Goal: Check status: Check status

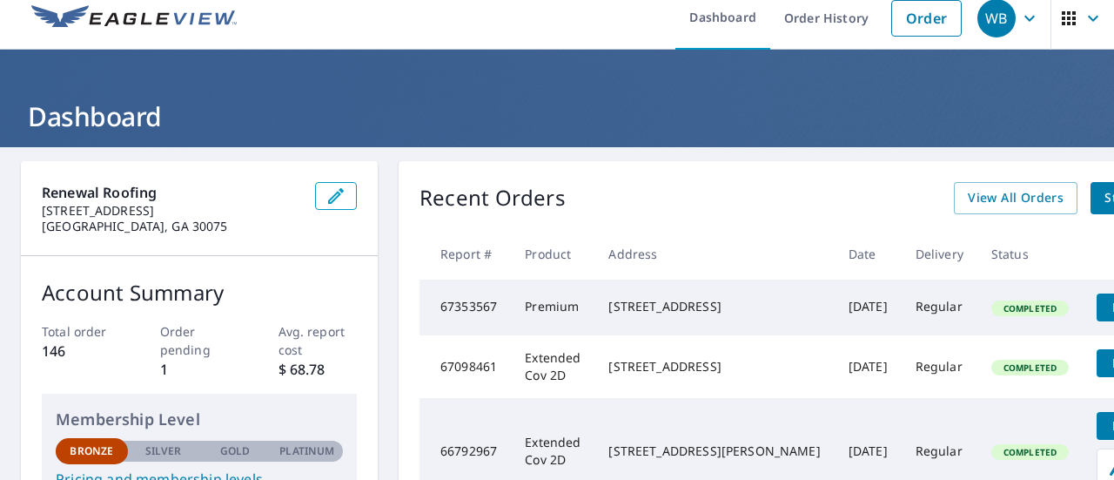
scroll to position [12, 0]
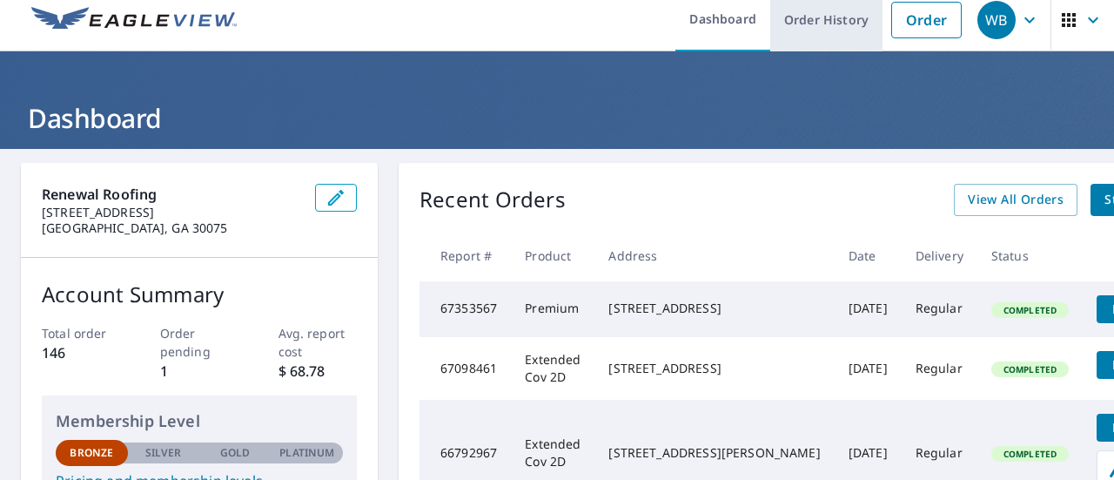
click at [789, 28] on link "Order History" at bounding box center [826, 20] width 112 height 64
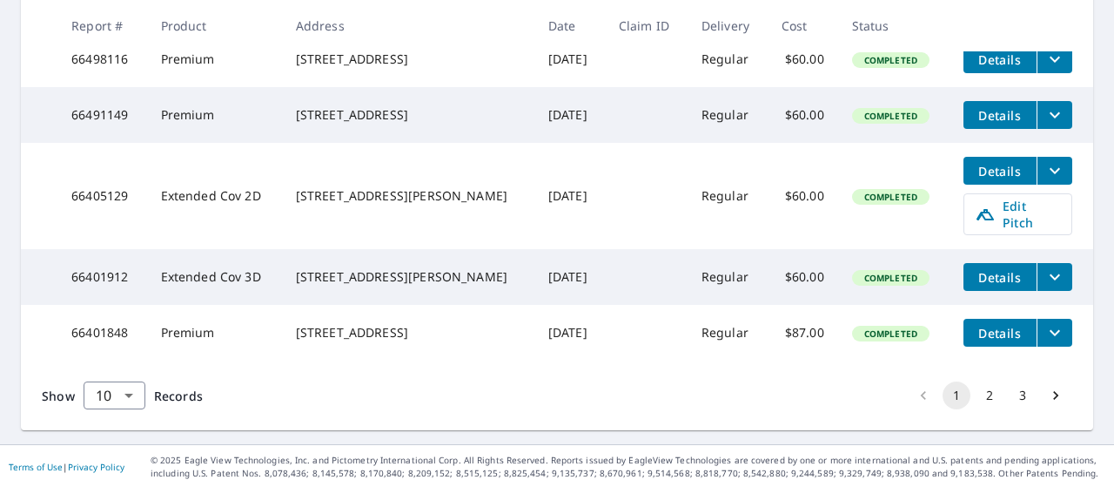
scroll to position [721, 0]
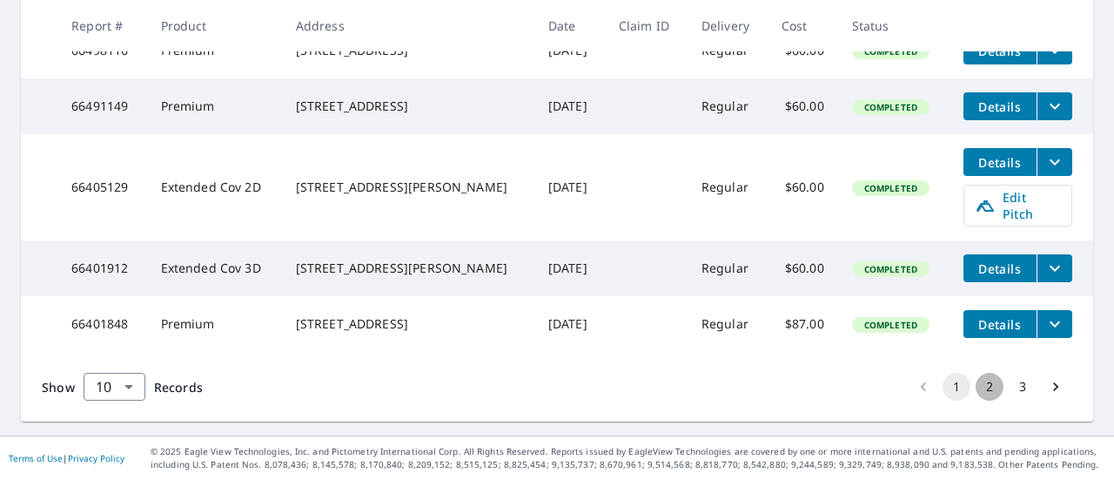
click at [976, 385] on button "2" at bounding box center [990, 387] width 28 height 28
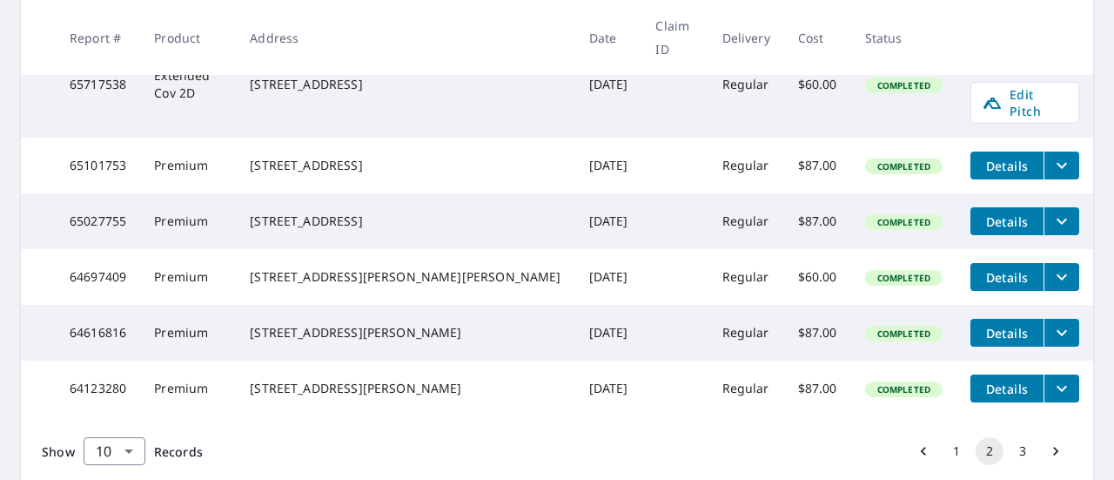
scroll to position [688, 0]
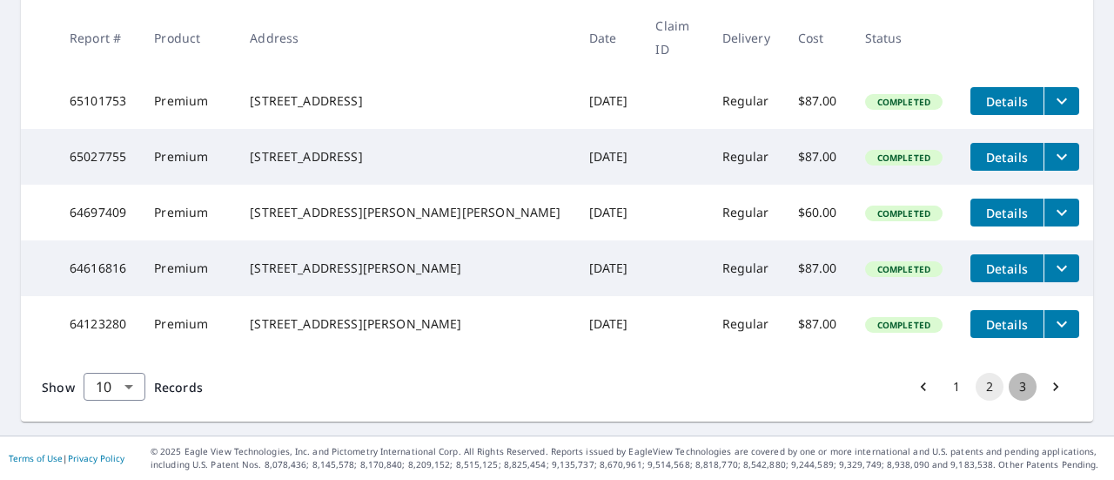
click at [1009, 390] on button "3" at bounding box center [1023, 387] width 28 height 28
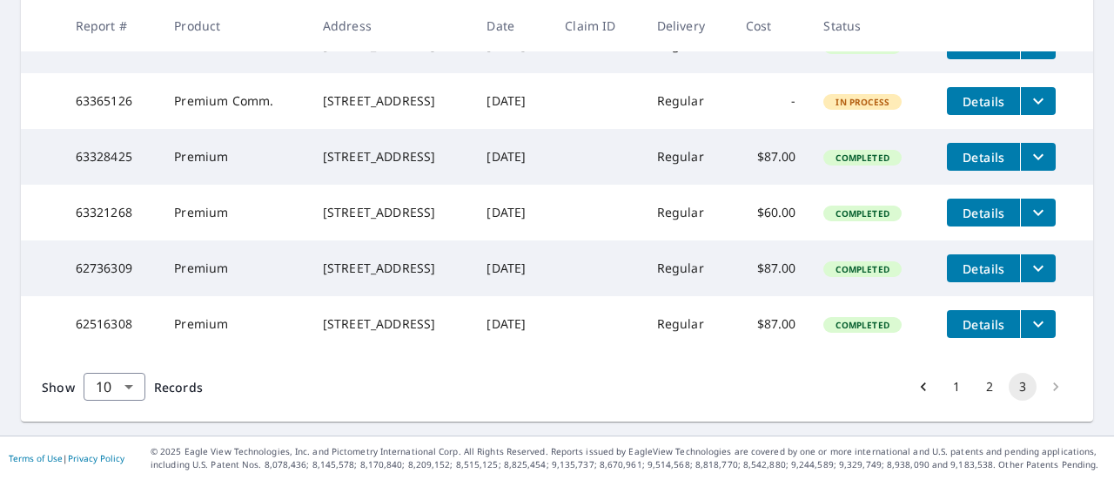
scroll to position [409, 0]
click at [1047, 382] on li "pagination navigation" at bounding box center [1055, 387] width 33 height 28
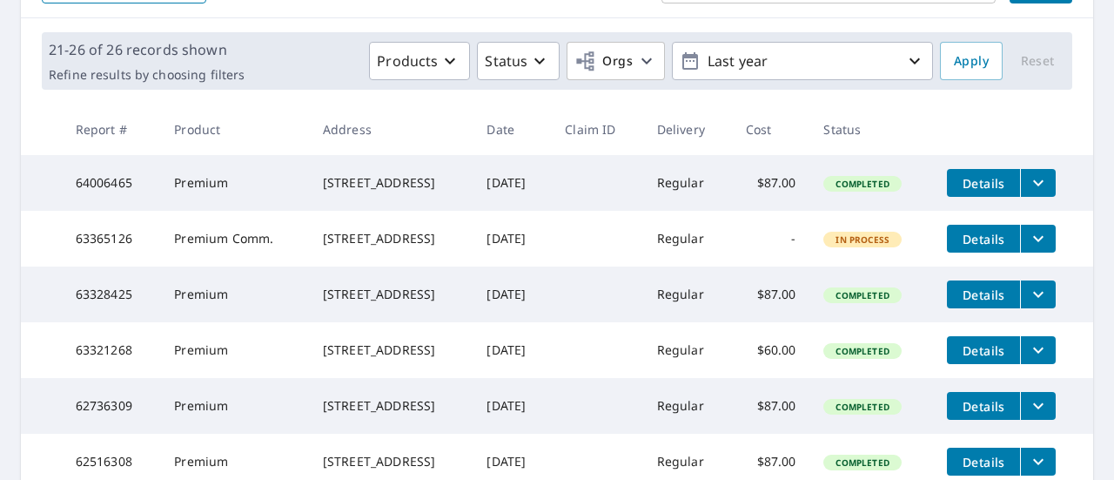
scroll to position [96, 0]
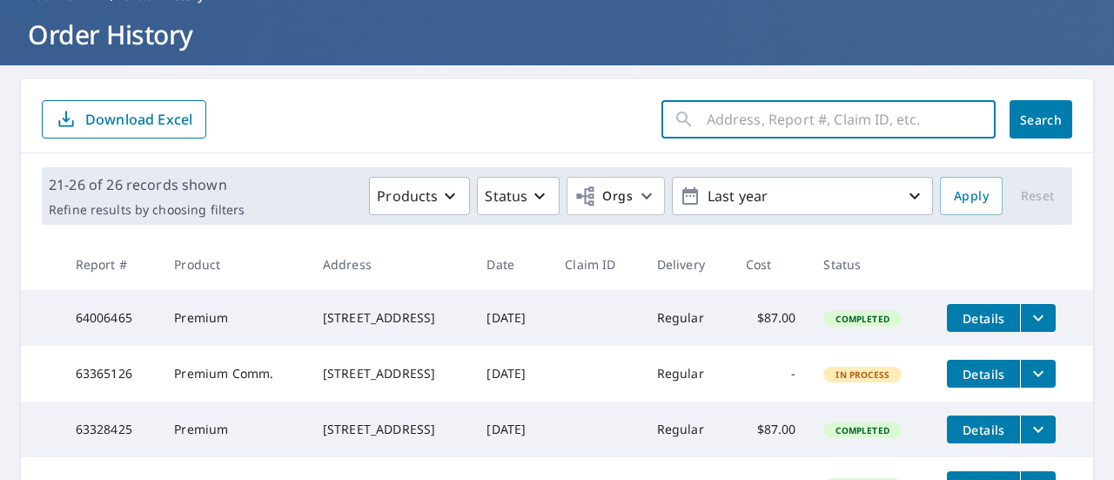
click at [808, 133] on input "text" at bounding box center [851, 119] width 289 height 49
type input "[GEOGRAPHIC_DATA]"
click button "Search" at bounding box center [1041, 119] width 63 height 38
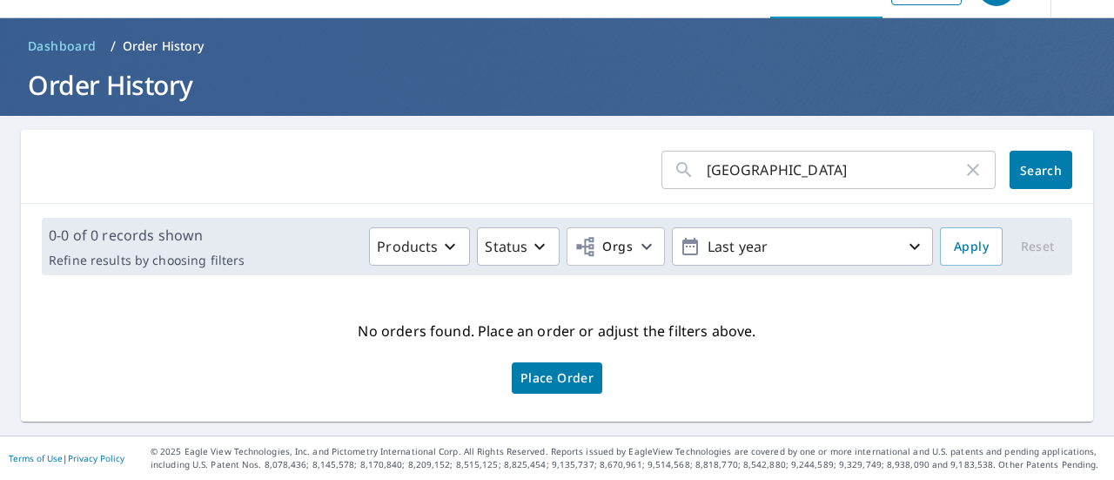
scroll to position [44, 0]
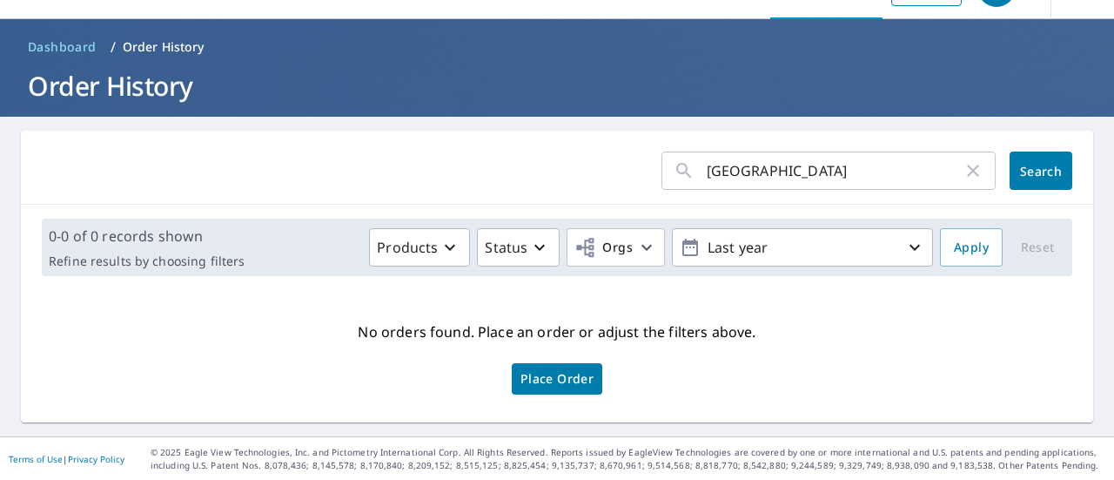
click at [963, 178] on icon "button" at bounding box center [973, 170] width 21 height 21
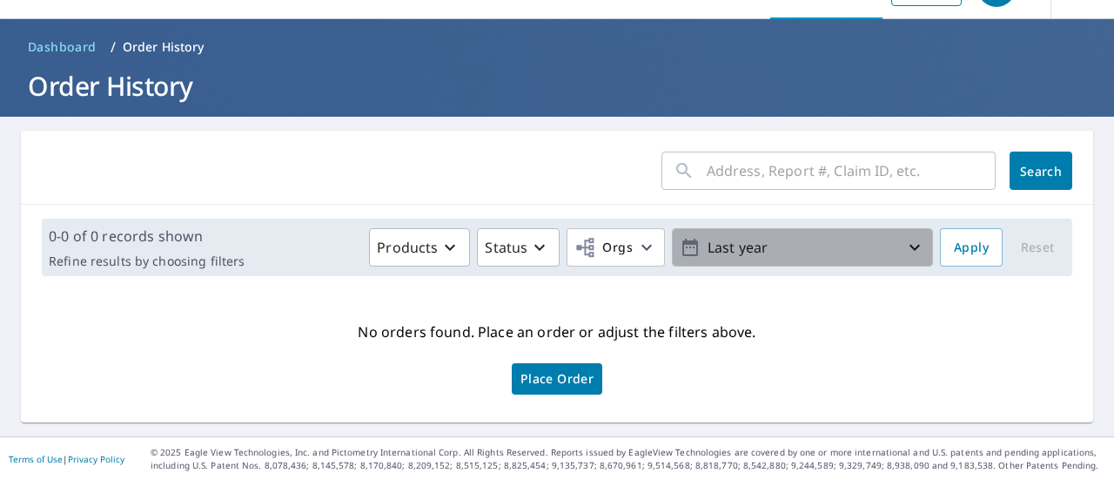
click at [907, 244] on icon "button" at bounding box center [914, 247] width 21 height 21
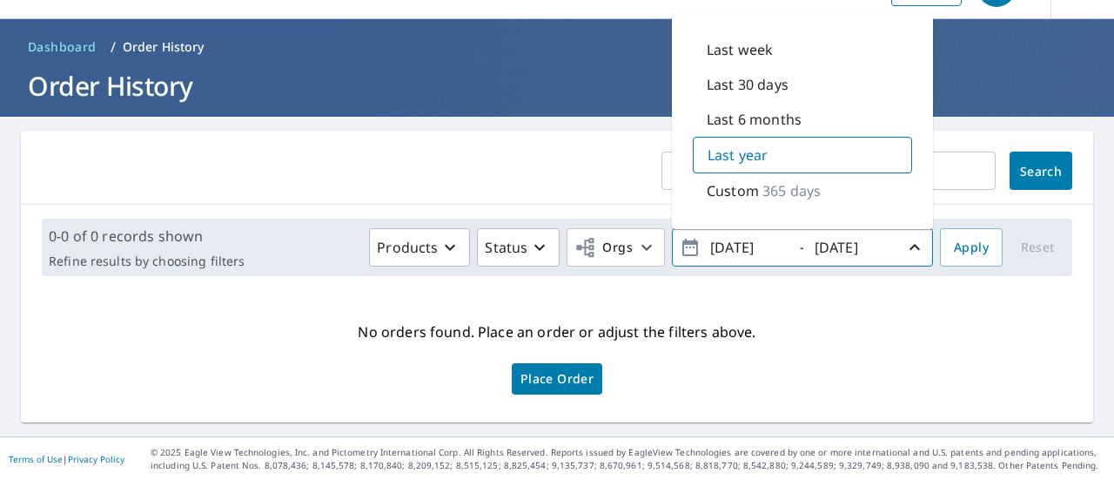
click at [809, 161] on div "Last year" at bounding box center [802, 155] width 219 height 37
click at [1024, 171] on span "Search" at bounding box center [1041, 171] width 35 height 17
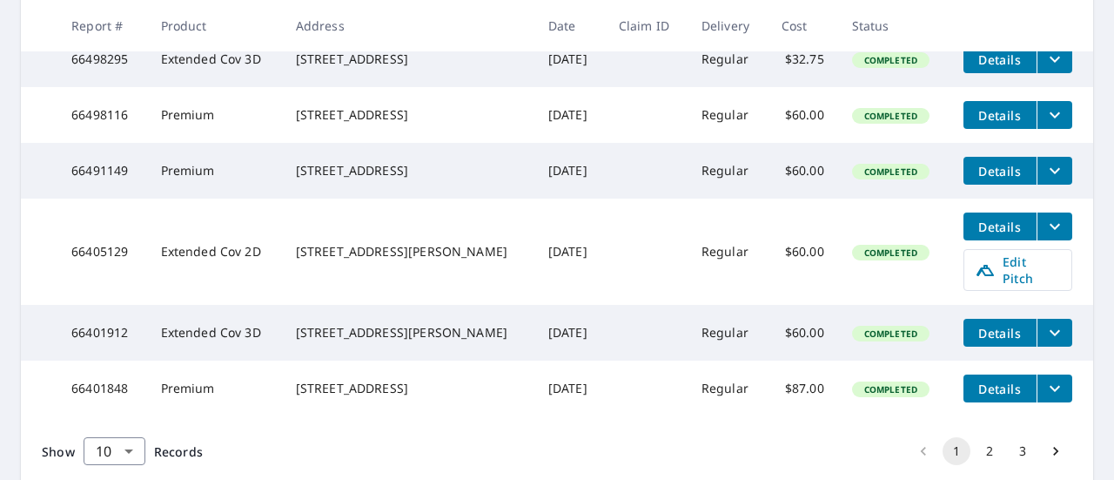
scroll to position [721, 0]
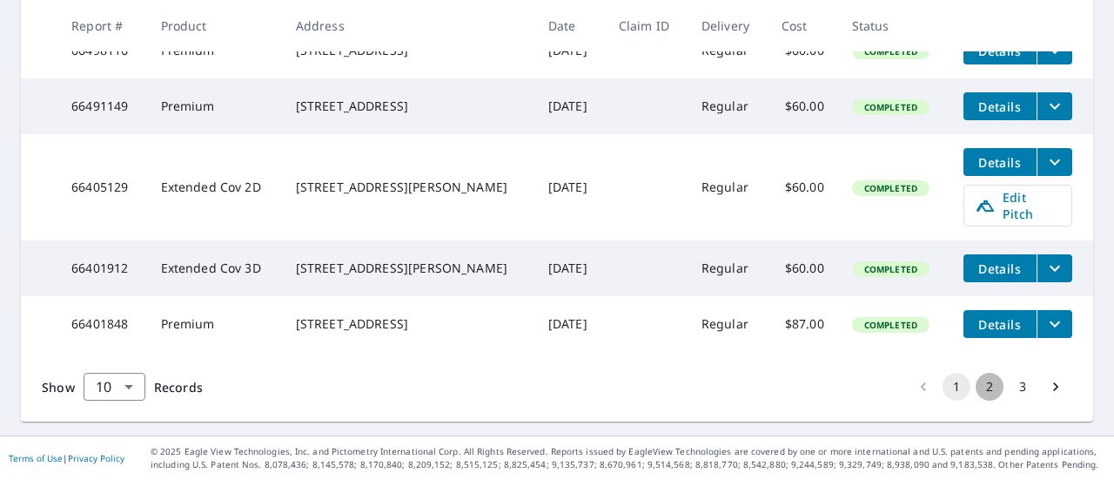
click at [982, 379] on button "2" at bounding box center [990, 387] width 28 height 28
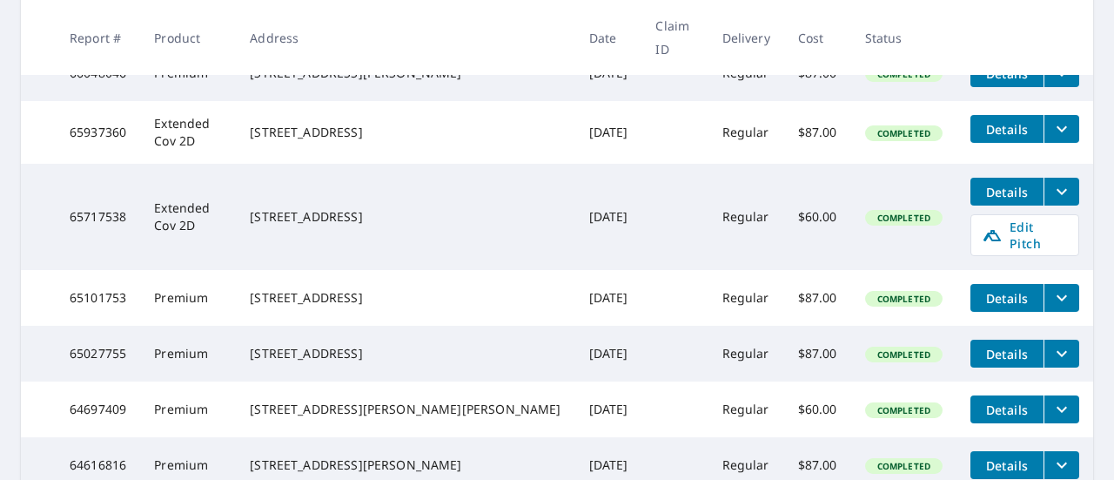
scroll to position [690, 0]
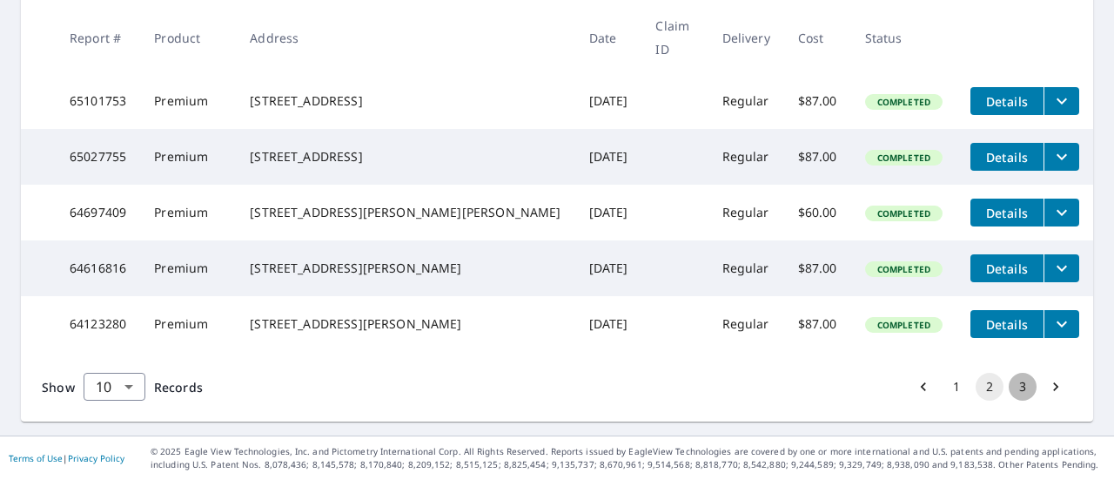
click at [1009, 391] on button "3" at bounding box center [1023, 387] width 28 height 28
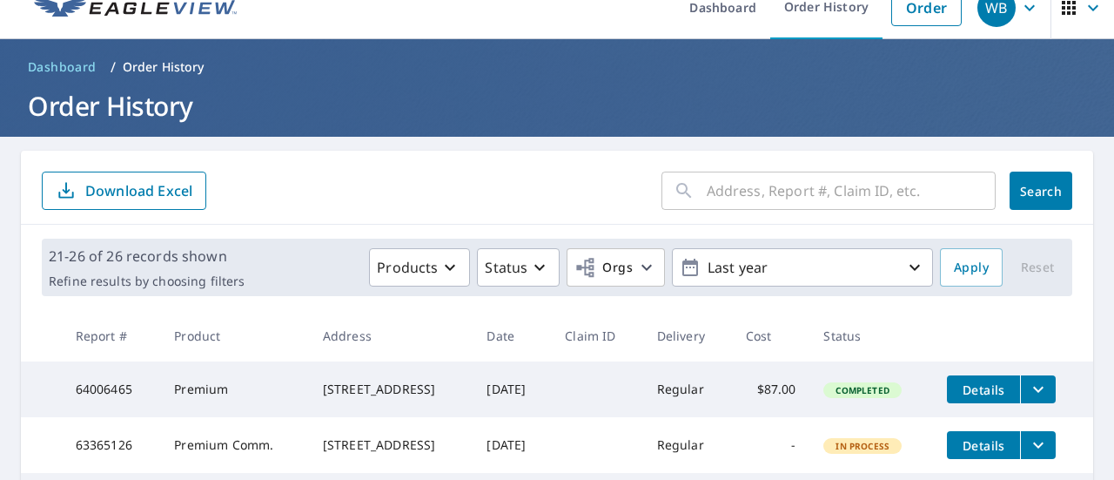
scroll to position [24, 0]
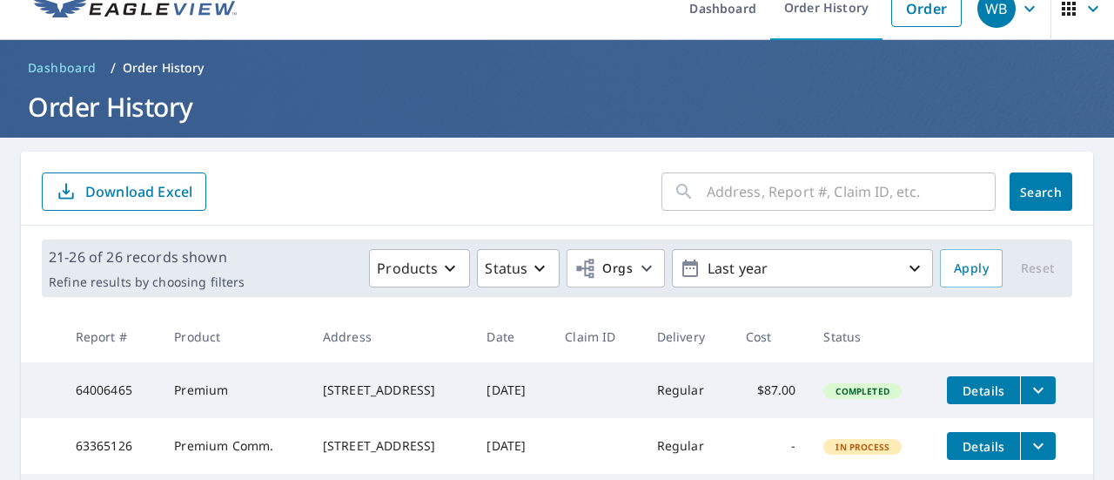
click at [711, 192] on input "text" at bounding box center [851, 191] width 289 height 49
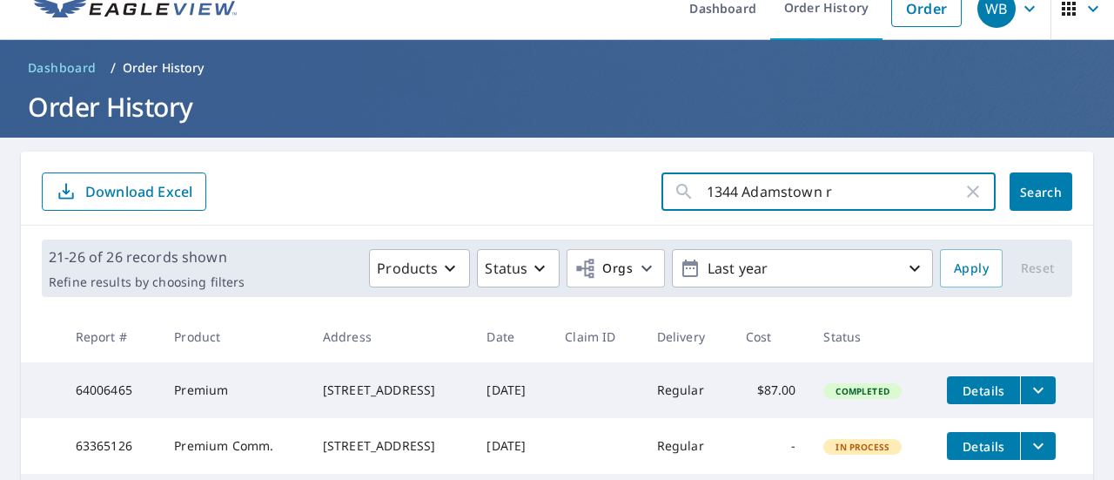
type input "[STREET_ADDRESS]"
click button "Search" at bounding box center [1041, 191] width 63 height 38
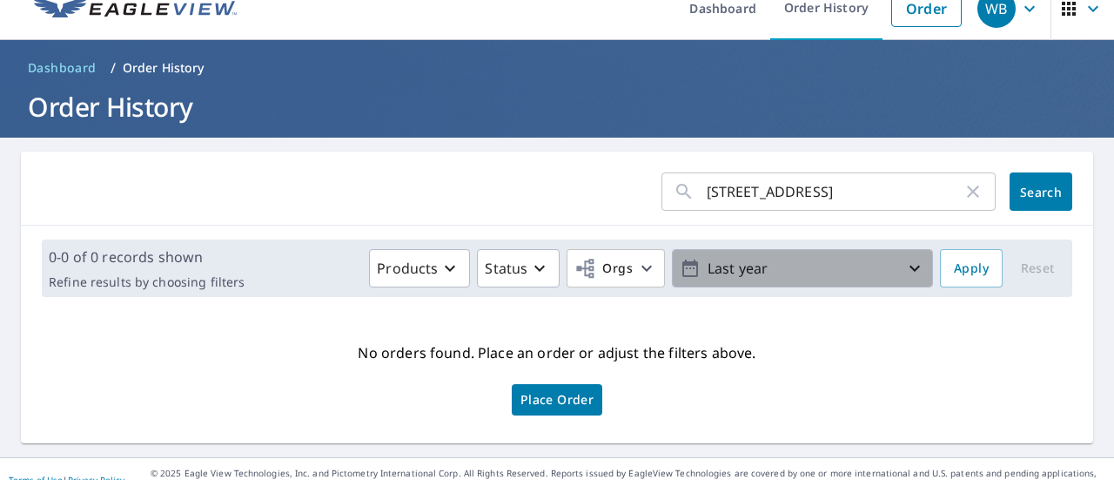
click at [904, 271] on icon "button" at bounding box center [914, 268] width 21 height 21
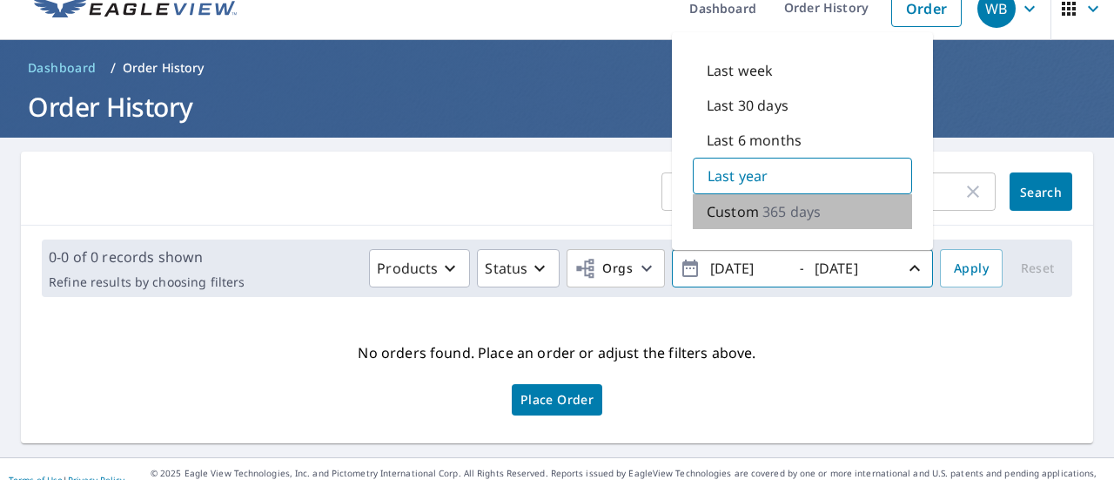
click at [776, 212] on p "365 days" at bounding box center [792, 211] width 58 height 21
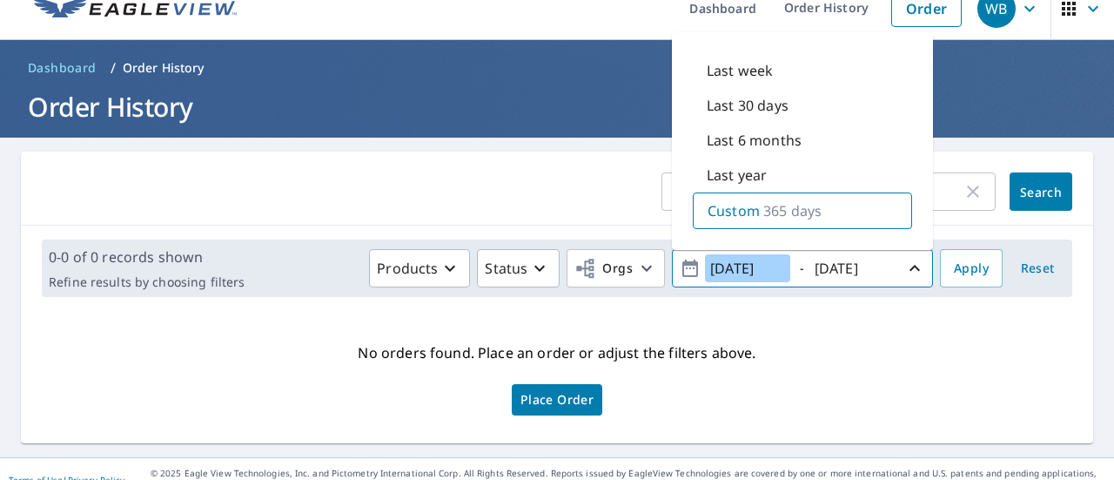
click at [729, 269] on input "[DATE]" at bounding box center [747, 268] width 85 height 28
click at [750, 267] on input "[DATE]" at bounding box center [747, 268] width 85 height 28
type input "[DATE]"
click at [967, 266] on span "Apply" at bounding box center [971, 269] width 35 height 22
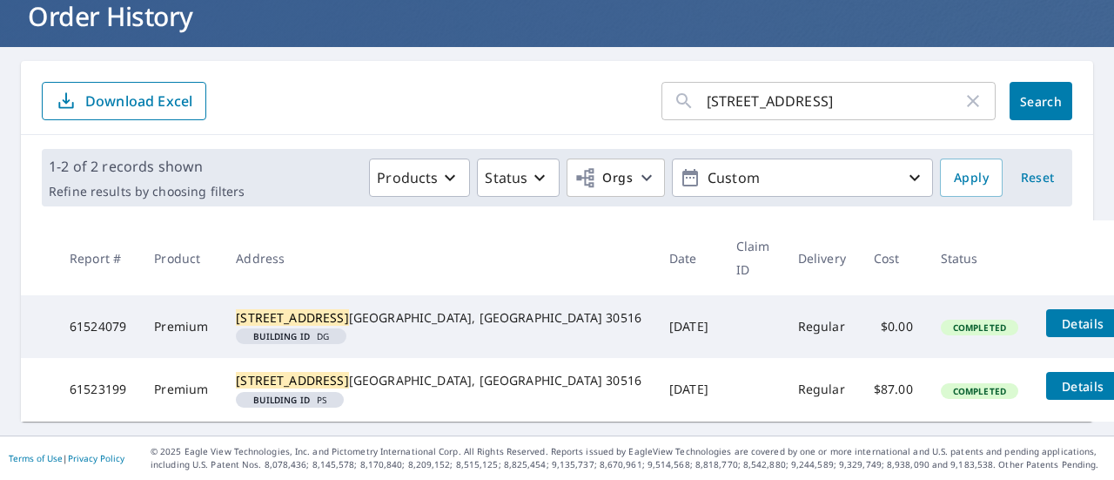
scroll to position [124, 0]
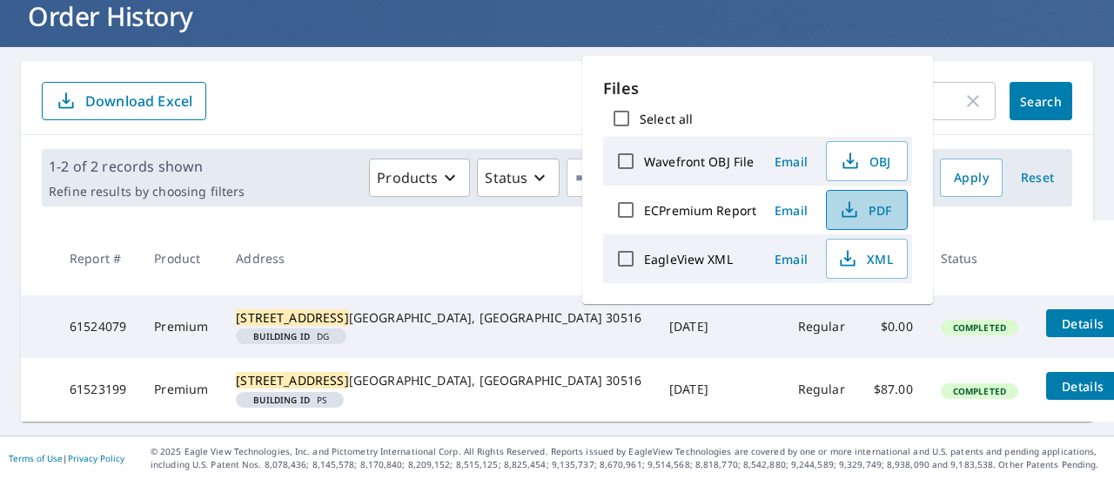
click at [881, 214] on span "PDF" at bounding box center [865, 209] width 56 height 21
click at [351, 375] on div "[STREET_ADDRESS]" at bounding box center [439, 380] width 406 height 17
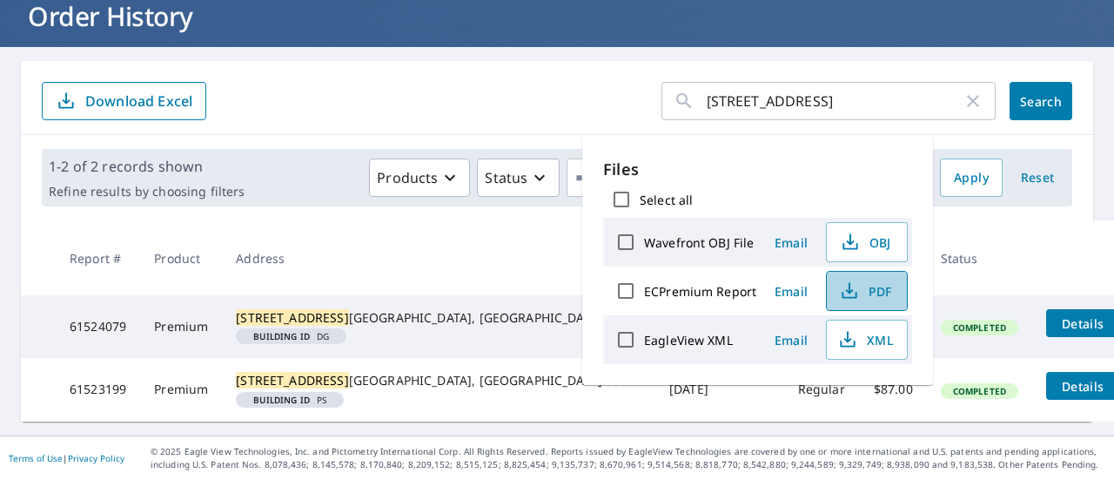
click at [860, 294] on span "PDF" at bounding box center [865, 290] width 56 height 21
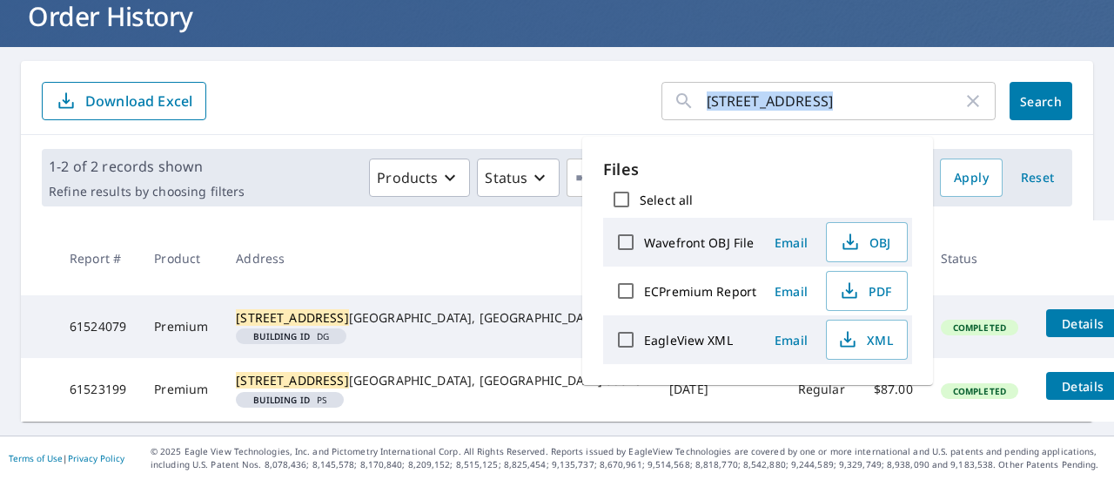
drag, startPoint x: 1026, startPoint y: 5, endPoint x: 831, endPoint y: 36, distance: 197.4
click at [831, 36] on div "Dashboard Order History Order WB Dashboard / Order History Order History [STREE…" at bounding box center [557, 240] width 1114 height 480
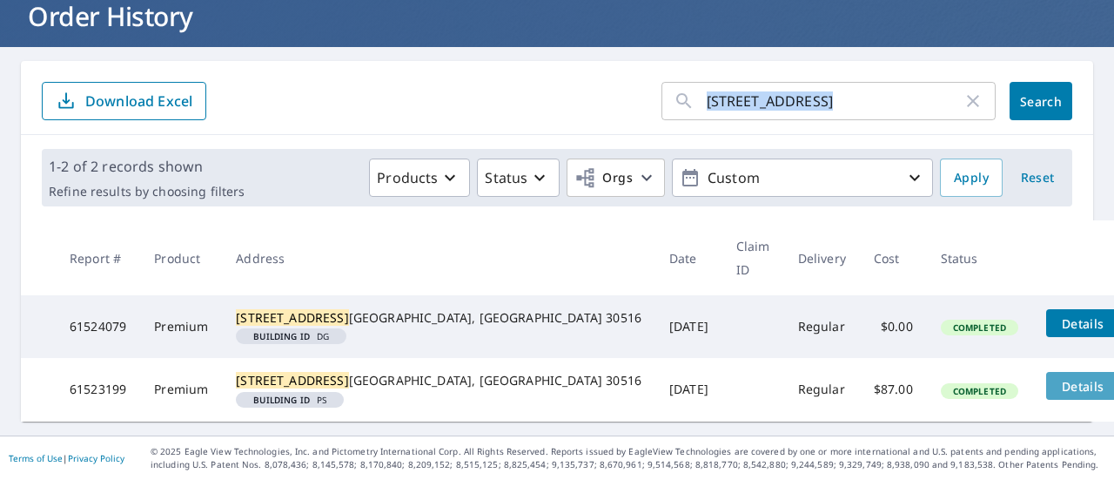
click at [1057, 378] on span "Details" at bounding box center [1083, 386] width 52 height 17
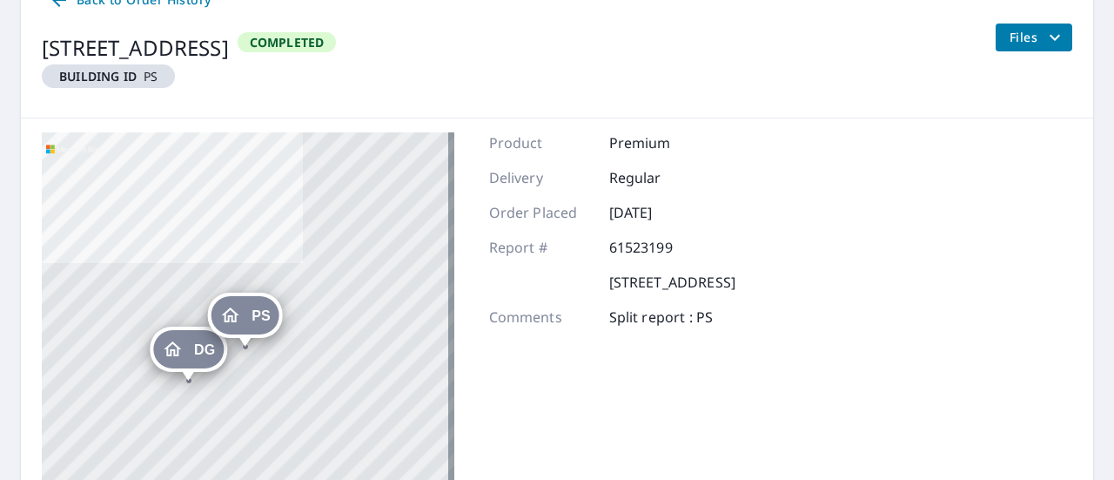
scroll to position [119, 0]
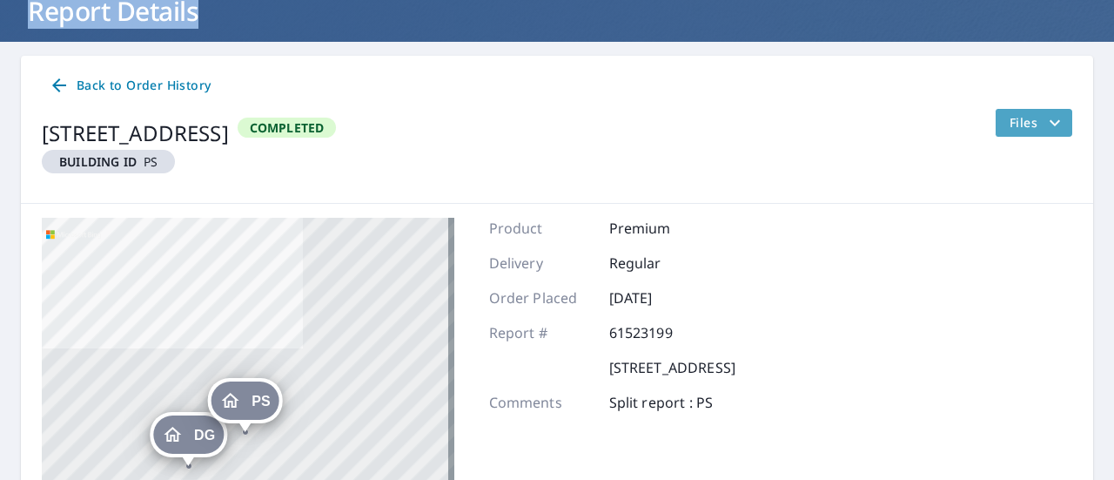
click at [1049, 114] on icon "filesDropdownBtn-61523199" at bounding box center [1055, 122] width 21 height 21
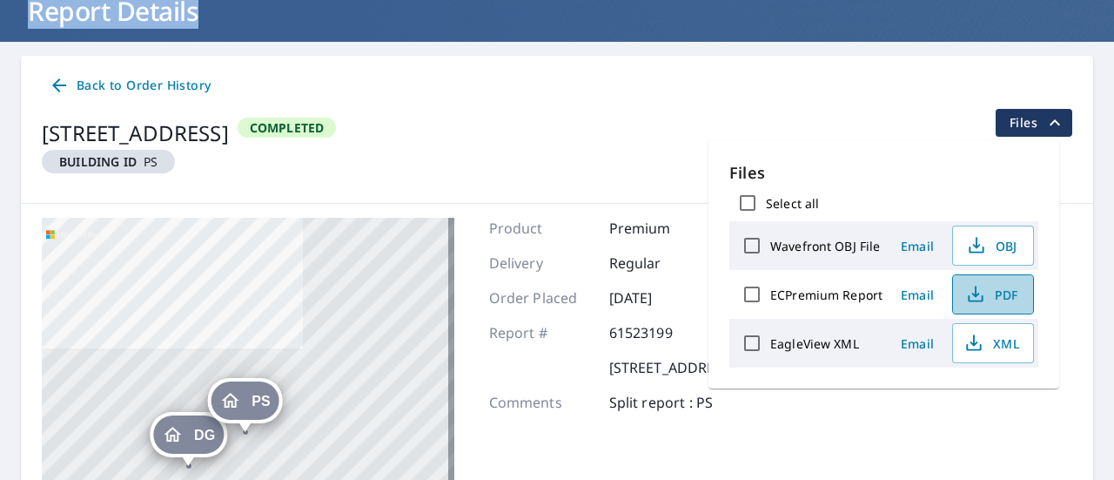
click at [1001, 293] on span "PDF" at bounding box center [992, 294] width 56 height 21
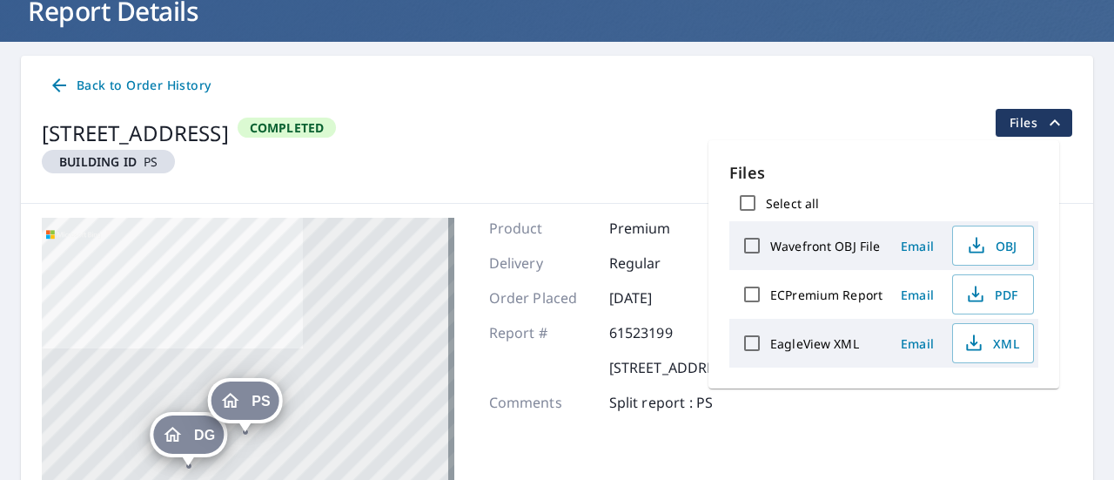
click at [848, 290] on label "ECPremium Report" at bounding box center [826, 294] width 112 height 17
click at [770, 290] on input "ECPremium Report" at bounding box center [752, 294] width 37 height 37
checkbox input "true"
